Goal: Task Accomplishment & Management: Manage account settings

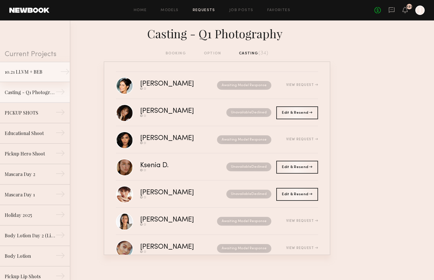
click at [40, 74] on div "10.21 LLVM + BEB" at bounding box center [30, 71] width 51 height 7
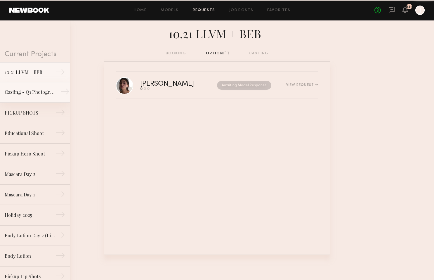
click at [40, 97] on link "Casting - Q1 Photography →" at bounding box center [35, 92] width 70 height 20
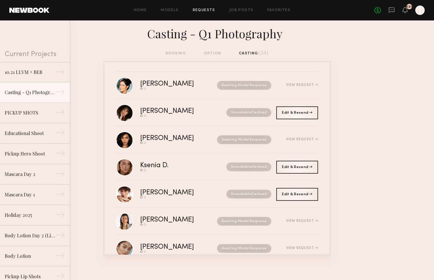
click at [212, 52] on div "booking option casting (34)" at bounding box center [217, 53] width 103 height 6
click at [48, 110] on div "PICKUP SHOTS" at bounding box center [30, 112] width 51 height 7
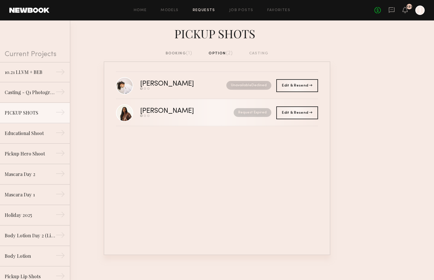
click at [195, 114] on div "[PERSON_NAME]" at bounding box center [177, 111] width 74 height 7
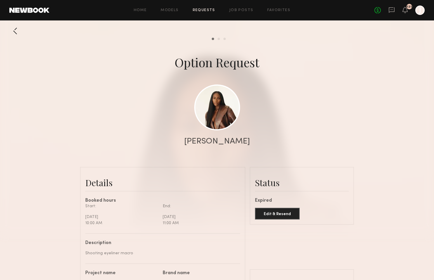
click at [18, 30] on div at bounding box center [15, 31] width 12 height 12
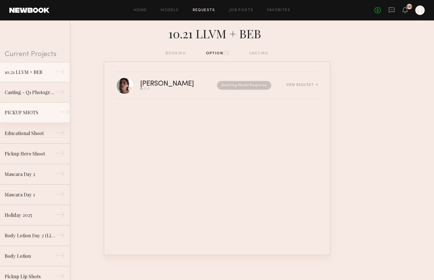
click at [45, 115] on div "PICKUP SHOTS" at bounding box center [30, 112] width 51 height 7
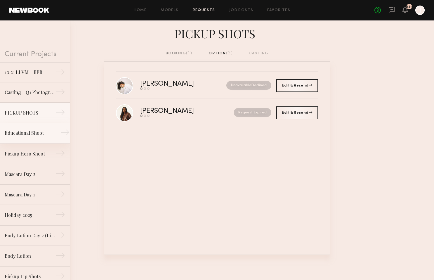
click at [45, 136] on div "Educational Shoot" at bounding box center [30, 132] width 51 height 7
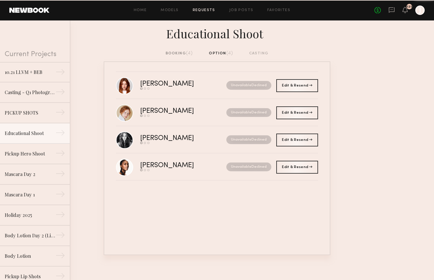
click at [181, 54] on div "booking (4)" at bounding box center [179, 53] width 27 height 6
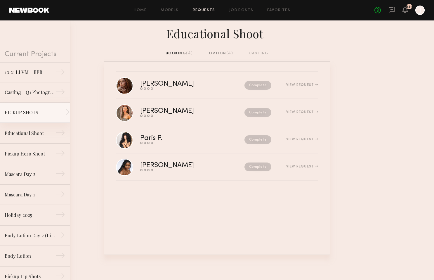
click at [41, 113] on div "PICKUP SHOTS" at bounding box center [30, 112] width 51 height 7
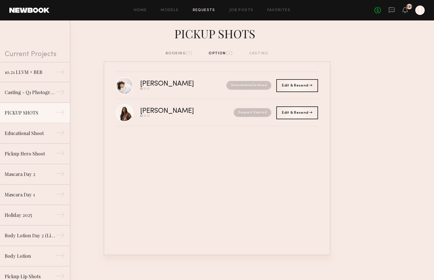
click at [179, 55] on div "booking (1)" at bounding box center [179, 53] width 27 height 6
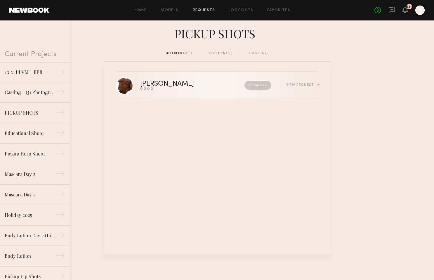
click at [198, 90] on div "Send request Model response Review hours worked Pay model" at bounding box center [179, 88] width 79 height 2
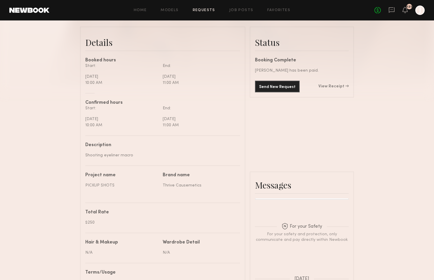
scroll to position [138, 0]
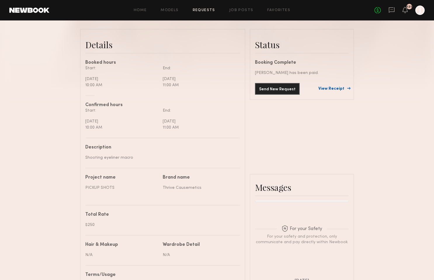
click at [334, 91] on link "View Receipt" at bounding box center [334, 89] width 30 height 4
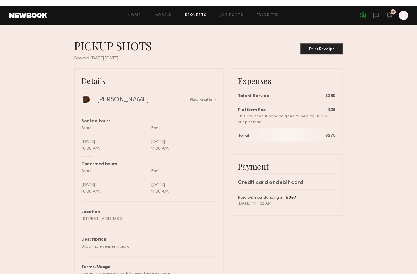
scroll to position [38, 0]
